Goal: Navigation & Orientation: Find specific page/section

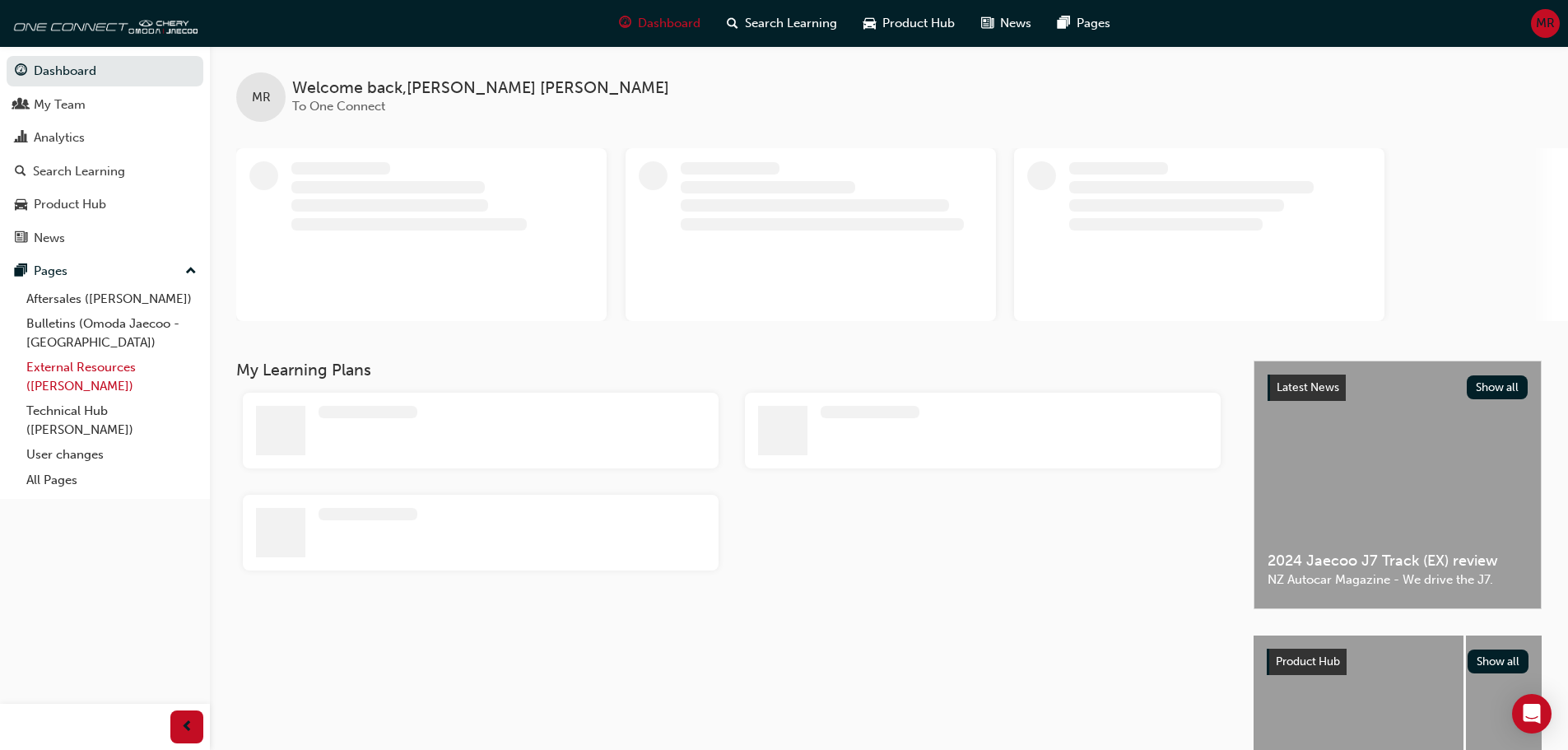
click at [112, 362] on link "External Resources ([PERSON_NAME])" at bounding box center [111, 377] width 183 height 44
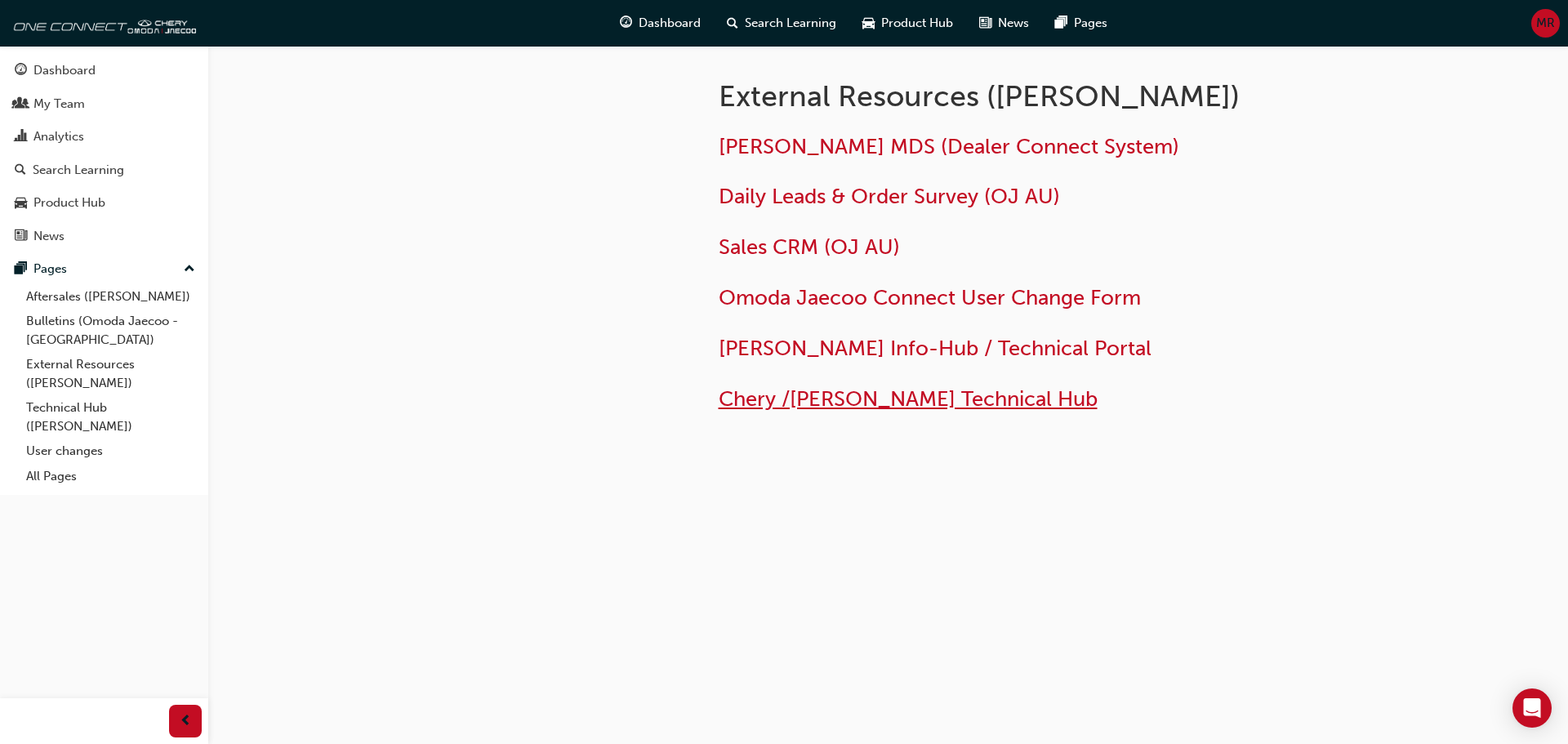
click at [1000, 400] on span "Chery /[PERSON_NAME] Technical Hub" at bounding box center [908, 399] width 379 height 25
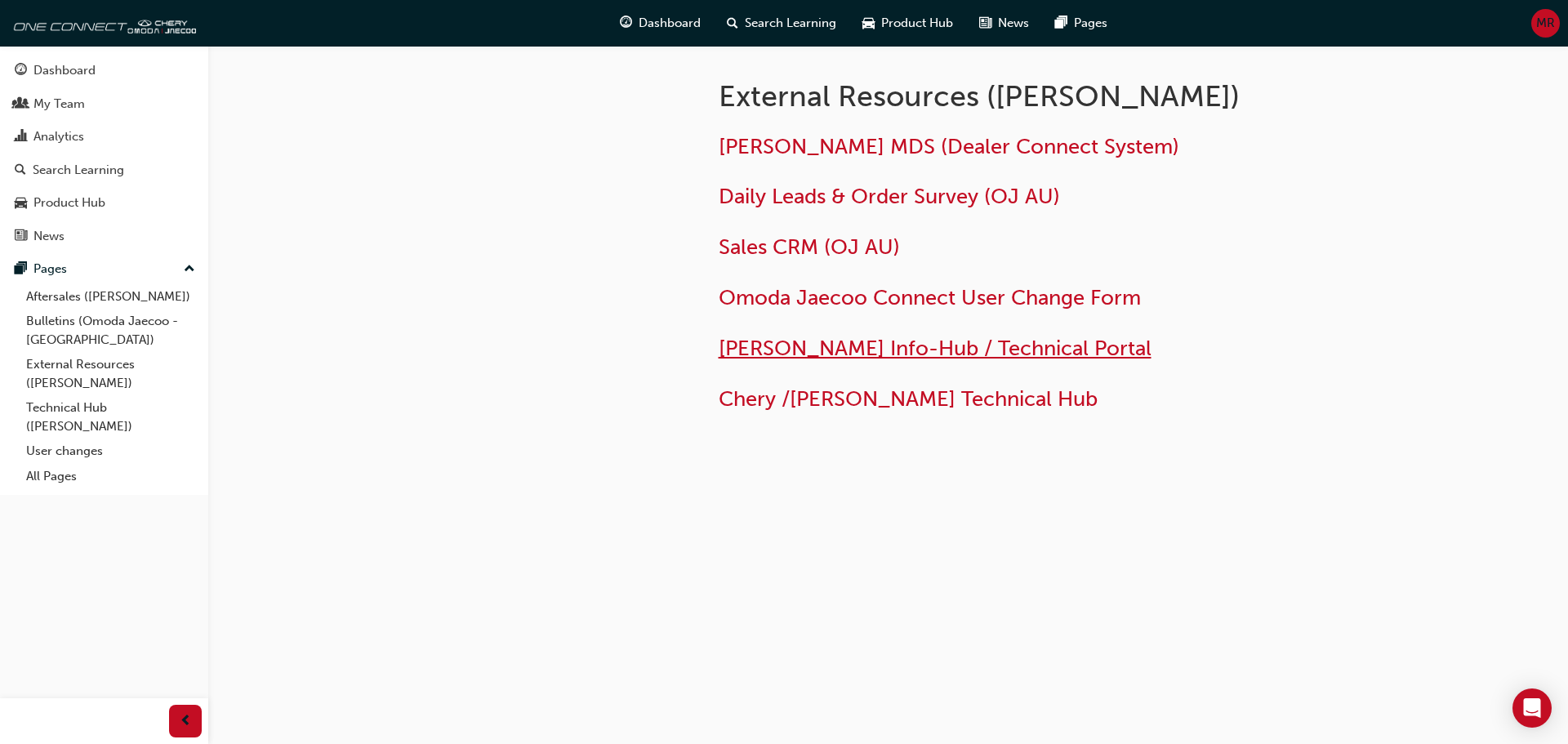
click at [1010, 342] on span "[PERSON_NAME] Info-Hub / Technical Portal" at bounding box center [935, 348] width 433 height 25
